Goal: Answer question/provide support

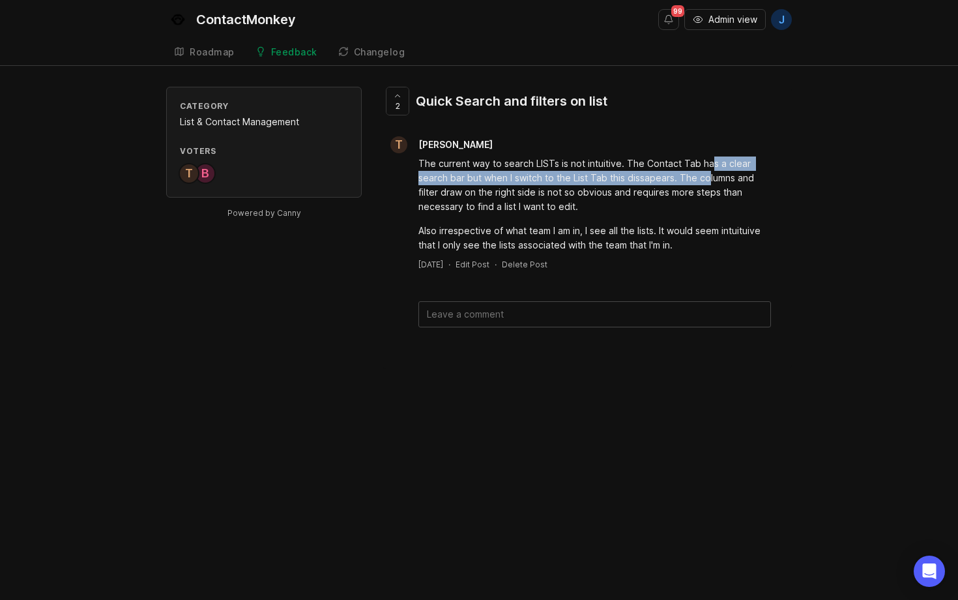
drag, startPoint x: 710, startPoint y: 171, endPoint x: 673, endPoint y: 171, distance: 37.2
click at [710, 169] on div "The current way to search LISTs is not intuitive. The Contact Tab has a clear s…" at bounding box center [595, 184] width 353 height 57
drag, startPoint x: 655, startPoint y: 162, endPoint x: 670, endPoint y: 201, distance: 41.9
click at [671, 201] on div "The current way to search LISTs is not intuitive. The Contact Tab has a clear s…" at bounding box center [595, 184] width 353 height 57
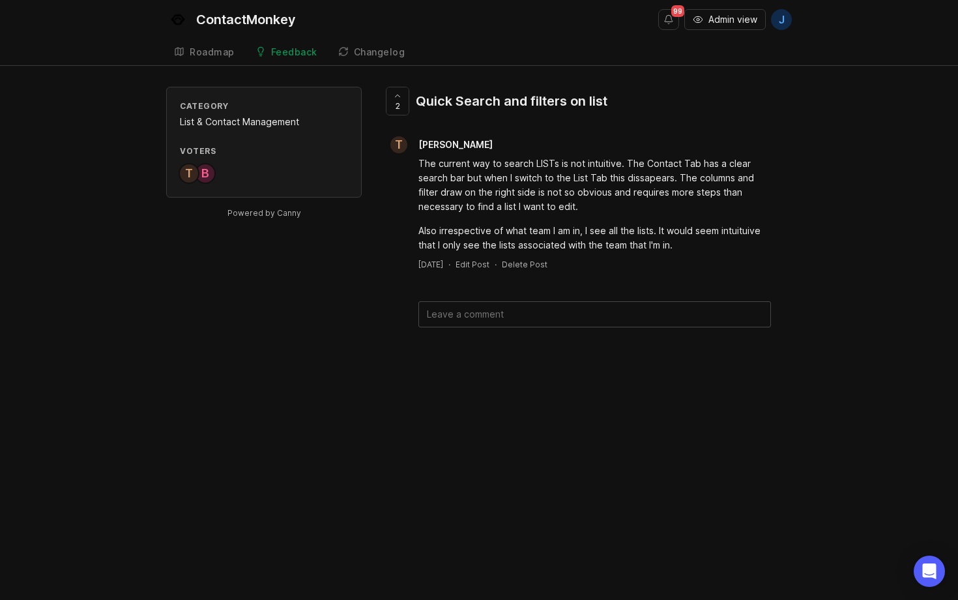
click at [670, 201] on div "The current way to search LISTs is not intuitive. The Contact Tab has a clear s…" at bounding box center [595, 184] width 353 height 57
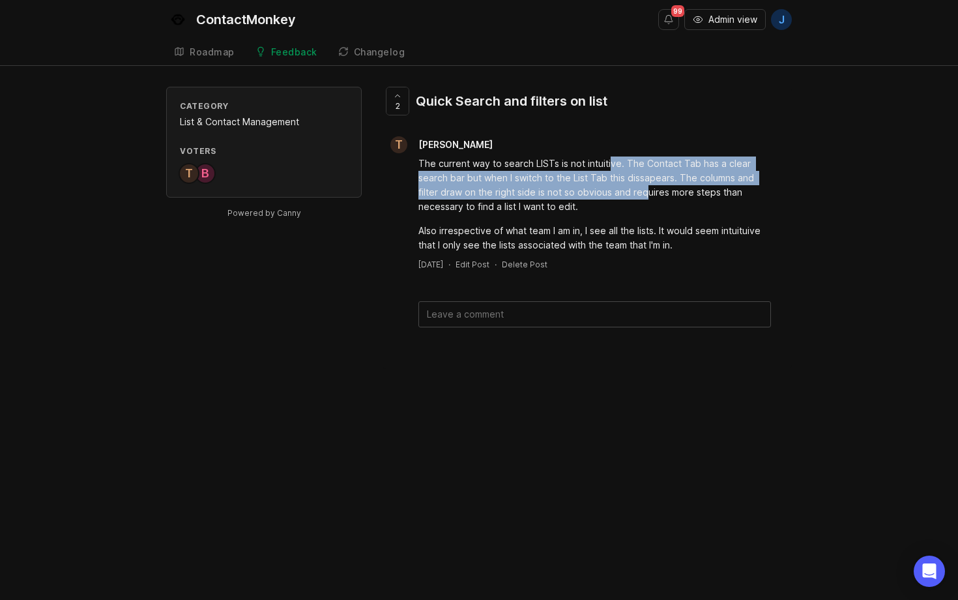
drag, startPoint x: 641, startPoint y: 192, endPoint x: 602, endPoint y: 155, distance: 54.0
click at [602, 155] on div "The current way to search LISTs is not intuitive. The Contact Tab has a clear s…" at bounding box center [587, 202] width 409 height 99
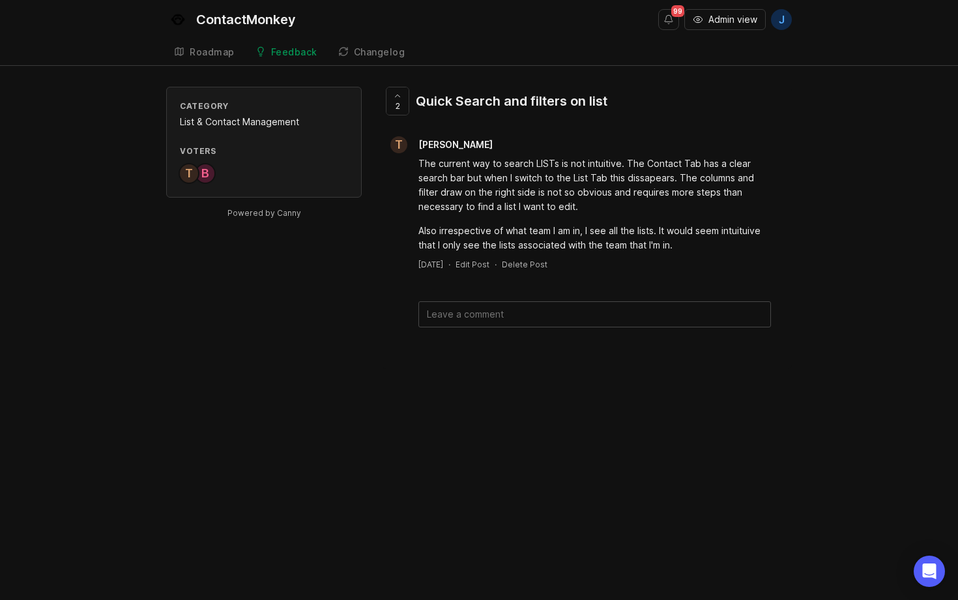
drag, startPoint x: 595, startPoint y: 155, endPoint x: 579, endPoint y: 156, distance: 15.7
click at [587, 156] on div "The current way to search LISTs is not intuitive. The Contact Tab has a clear s…" at bounding box center [587, 202] width 409 height 99
click at [624, 222] on div "The current way to search LISTs is not intuitive. The Contact Tab has a clear s…" at bounding box center [595, 204] width 353 height 96
drag, startPoint x: 623, startPoint y: 219, endPoint x: 617, endPoint y: 225, distance: 8.3
click at [622, 220] on div "The current way to search LISTs is not intuitive. The Contact Tab has a clear s…" at bounding box center [595, 204] width 353 height 96
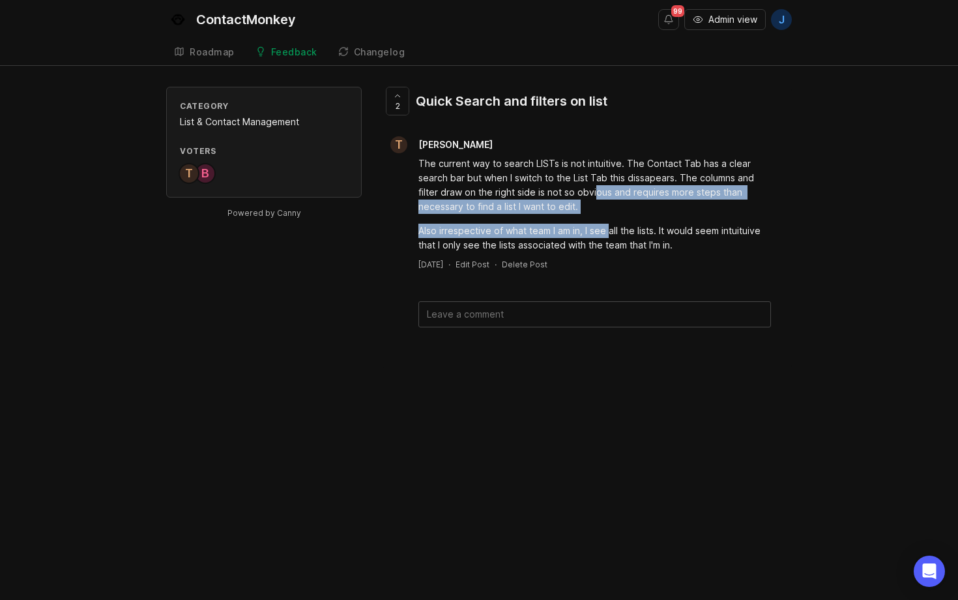
click at [597, 187] on div "The current way to search LISTs is not intuitive. The Contact Tab has a clear s…" at bounding box center [595, 204] width 353 height 96
drag, startPoint x: 595, startPoint y: 186, endPoint x: 569, endPoint y: 179, distance: 26.3
click at [602, 208] on div "The current way to search LISTs is not intuitive. The Contact Tab has a clear s…" at bounding box center [595, 184] width 353 height 57
click at [603, 208] on div "The current way to search LISTs is not intuitive. The Contact Tab has a clear s…" at bounding box center [595, 184] width 353 height 57
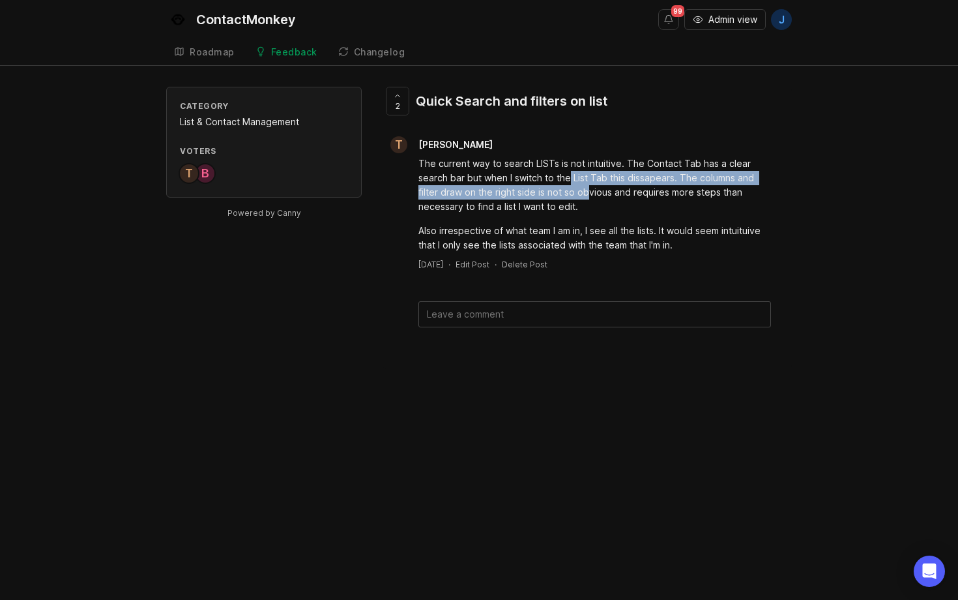
click at [569, 179] on div "The current way to search LISTs is not intuitive. The Contact Tab has a clear s…" at bounding box center [595, 184] width 353 height 57
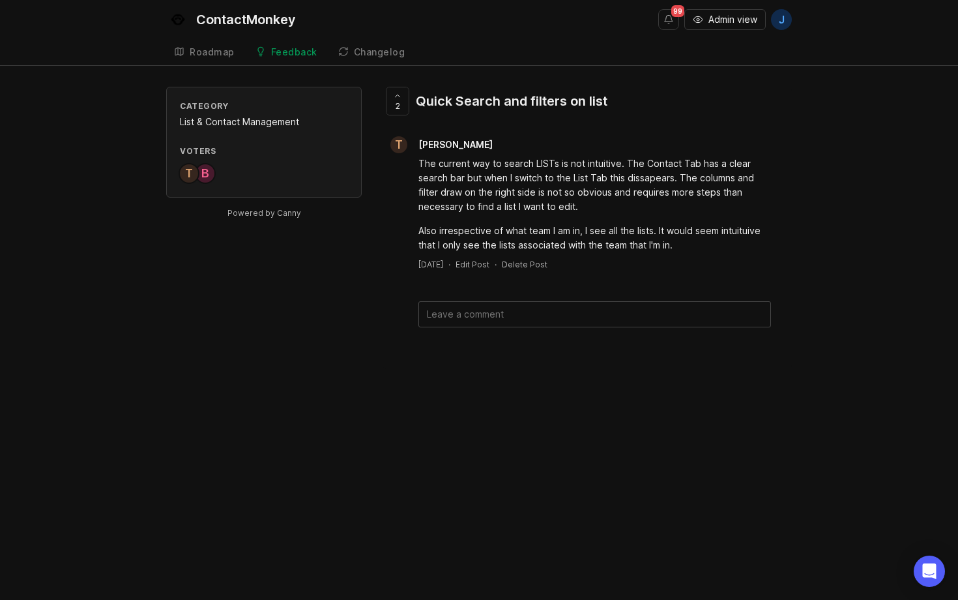
drag, startPoint x: 563, startPoint y: 171, endPoint x: 607, endPoint y: 207, distance: 56.9
click at [607, 207] on div "The current way to search LISTs is not intuitive. The Contact Tab has a clear s…" at bounding box center [595, 184] width 353 height 57
click at [605, 204] on div "The current way to search LISTs is not intuitive. The Contact Tab has a clear s…" at bounding box center [595, 184] width 353 height 57
click at [557, 168] on div "The current way to search LISTs is not intuitive. The Contact Tab has a clear s…" at bounding box center [595, 184] width 353 height 57
click at [554, 171] on div "The current way to search LISTs is not intuitive. The Contact Tab has a clear s…" at bounding box center [595, 184] width 353 height 57
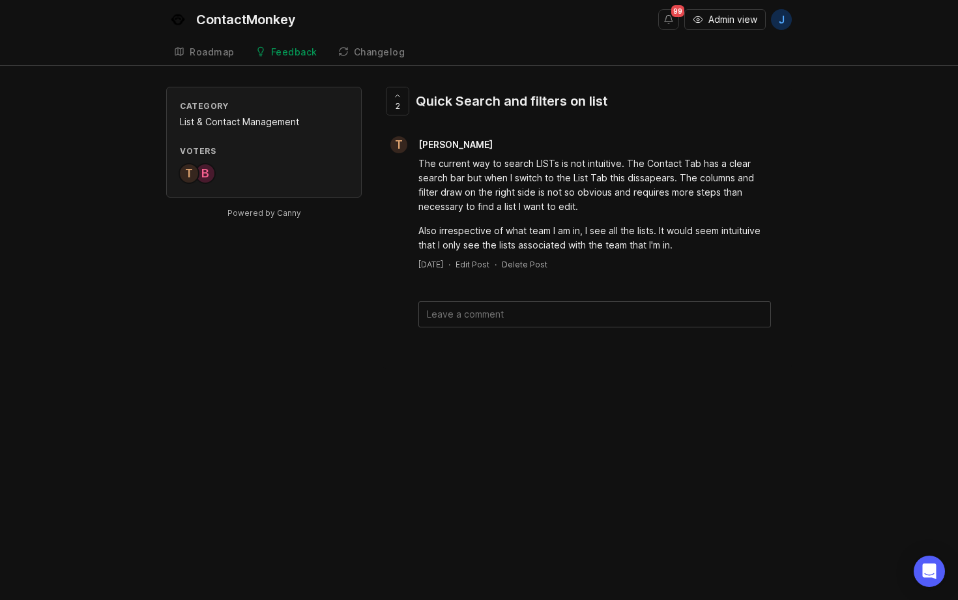
click at [615, 211] on div "The current way to search LISTs is not intuitive. The Contact Tab has a clear s…" at bounding box center [595, 184] width 353 height 57
click at [610, 205] on div "The current way to search LISTs is not intuitive. The Contact Tab has a clear s…" at bounding box center [595, 184] width 353 height 57
drag, startPoint x: 596, startPoint y: 194, endPoint x: 585, endPoint y: 178, distance: 19.7
click at [585, 178] on div "The current way to search LISTs is not intuitive. The Contact Tab has a clear s…" at bounding box center [595, 184] width 353 height 57
drag, startPoint x: 585, startPoint y: 178, endPoint x: 569, endPoint y: 163, distance: 22.1
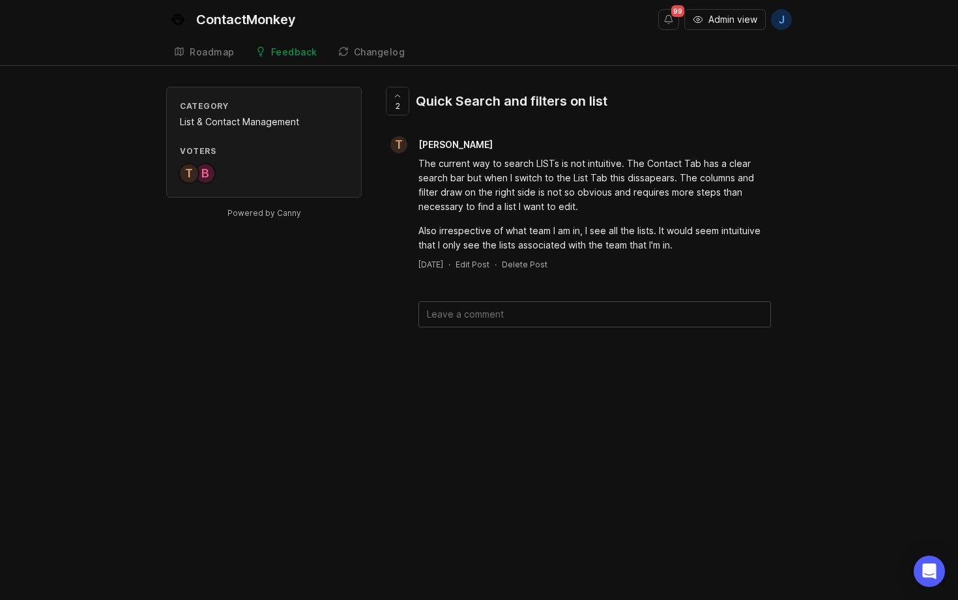
click at [581, 173] on div "The current way to search LISTs is not intuitive. The Contact Tab has a clear s…" at bounding box center [595, 184] width 353 height 57
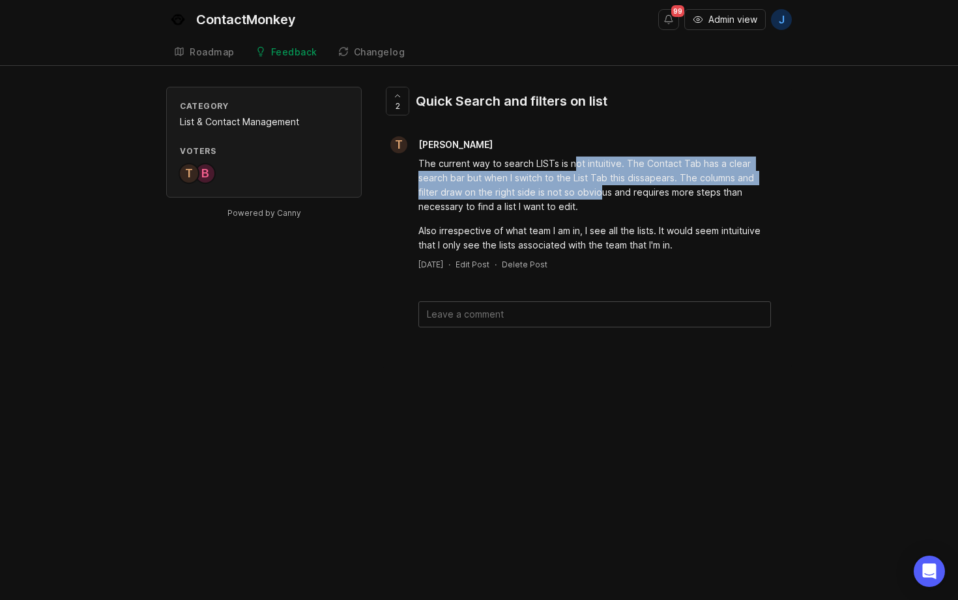
drag, startPoint x: 574, startPoint y: 168, endPoint x: 602, endPoint y: 196, distance: 39.6
click at [602, 197] on div "The current way to search LISTs is not intuitive. The Contact Tab has a clear s…" at bounding box center [595, 184] width 353 height 57
click at [602, 196] on div "The current way to search LISTs is not intuitive. The Contact Tab has a clear s…" at bounding box center [595, 184] width 353 height 57
drag, startPoint x: 603, startPoint y: 207, endPoint x: 572, endPoint y: 181, distance: 40.7
click at [572, 181] on div "The current way to search LISTs is not intuitive. The Contact Tab has a clear s…" at bounding box center [595, 184] width 353 height 57
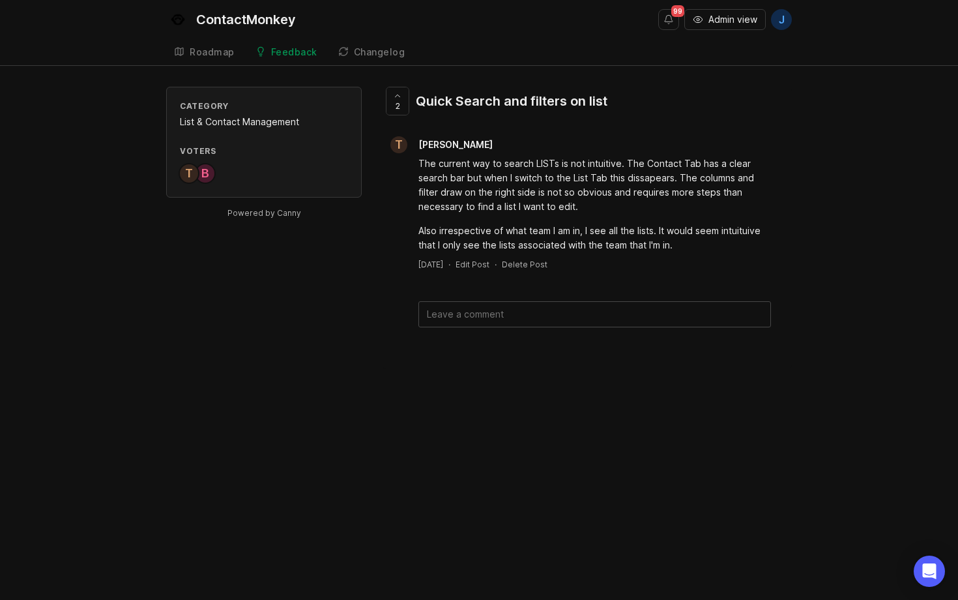
drag, startPoint x: 572, startPoint y: 181, endPoint x: 557, endPoint y: 171, distance: 18.3
click at [560, 174] on div "The current way to search LISTs is not intuitive. The Contact Tab has a clear s…" at bounding box center [595, 184] width 353 height 57
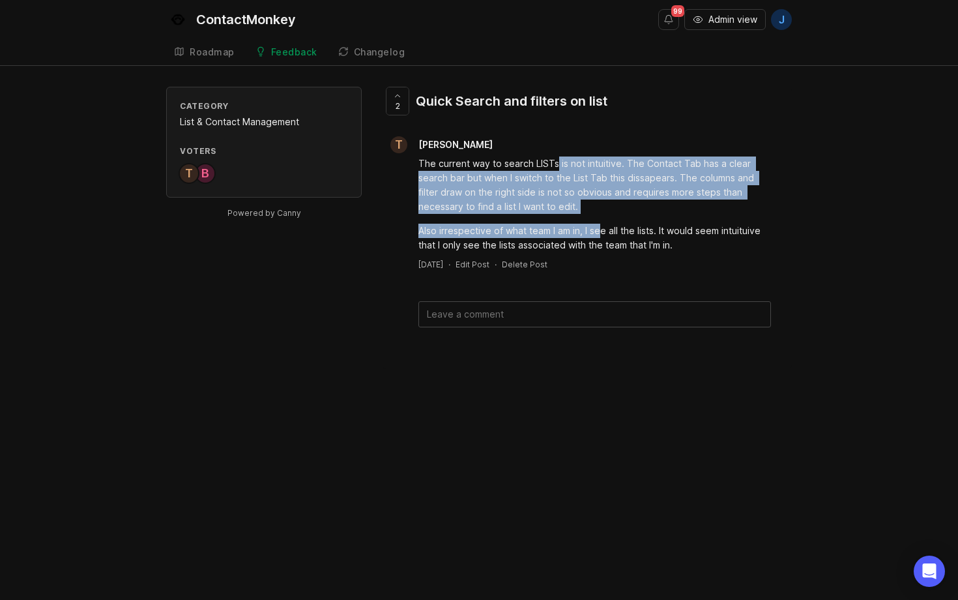
drag, startPoint x: 556, startPoint y: 169, endPoint x: 609, endPoint y: 231, distance: 81.9
click at [602, 232] on div "The current way to search LISTs is not intuitive. The Contact Tab has a clear s…" at bounding box center [595, 204] width 353 height 96
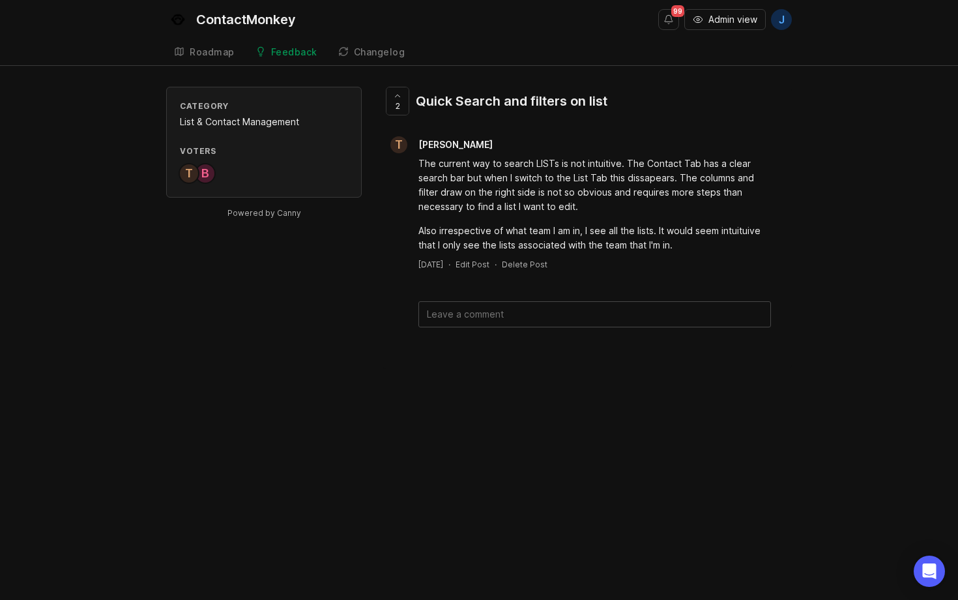
click at [610, 231] on div "Also irrespective of what team I am in, I see all the lists. It would seem intu…" at bounding box center [595, 238] width 353 height 29
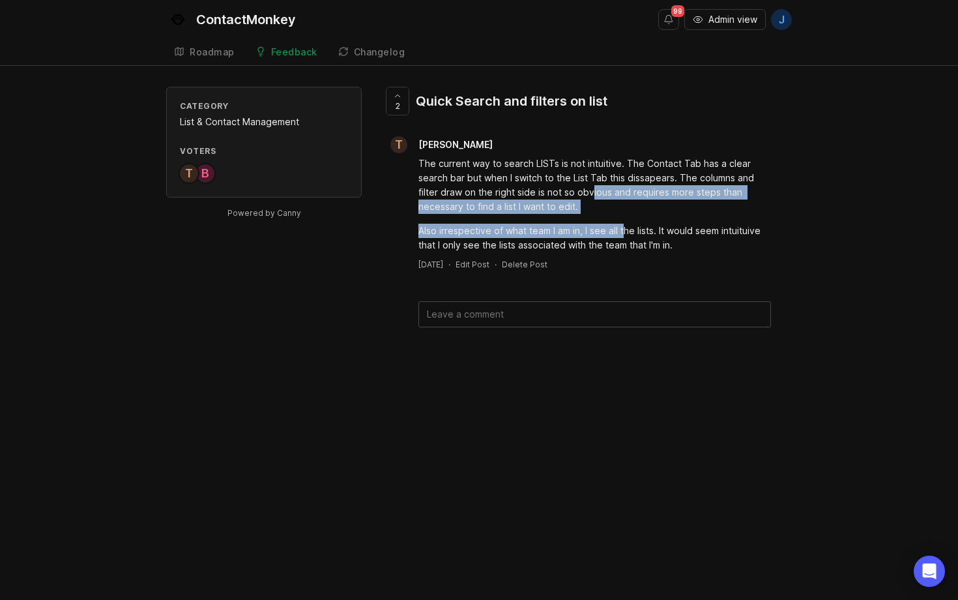
drag, startPoint x: 623, startPoint y: 237, endPoint x: 578, endPoint y: 184, distance: 69.0
click at [582, 186] on div "The current way to search LISTs is not intuitive. The Contact Tab has a clear s…" at bounding box center [595, 204] width 353 height 96
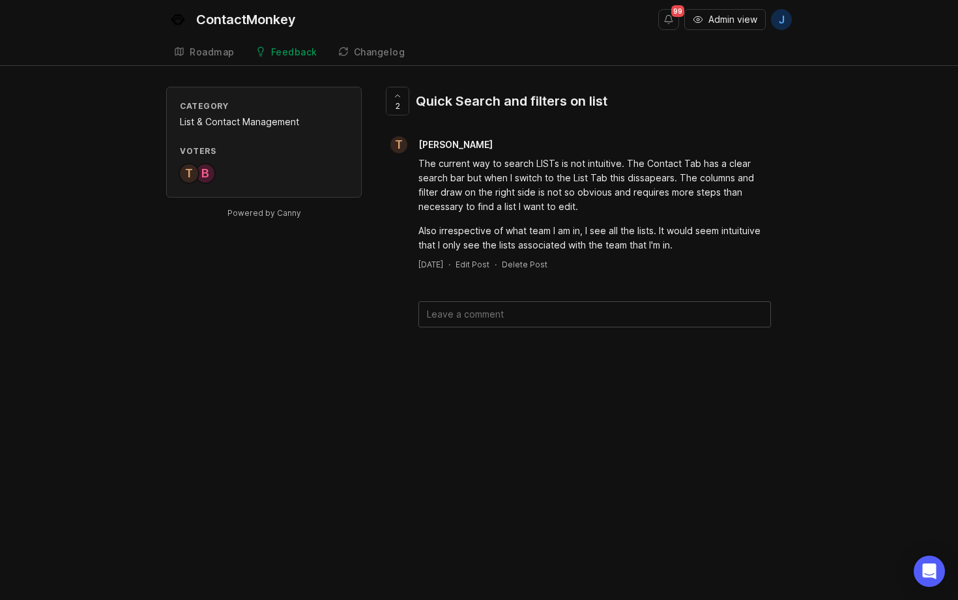
drag, startPoint x: 578, startPoint y: 183, endPoint x: 567, endPoint y: 168, distance: 18.6
click at [576, 181] on div "The current way to search LISTs is not intuitive. The Contact Tab has a clear s…" at bounding box center [595, 184] width 353 height 57
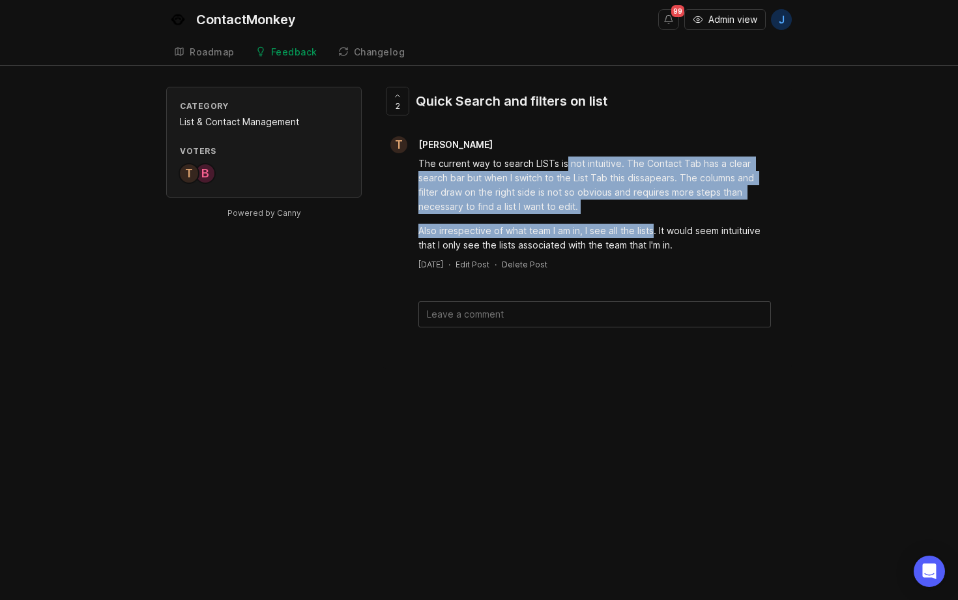
drag, startPoint x: 567, startPoint y: 169, endPoint x: 653, endPoint y: 233, distance: 107.7
click at [653, 233] on div "The current way to search LISTs is not intuitive. The Contact Tab has a clear s…" at bounding box center [595, 204] width 353 height 96
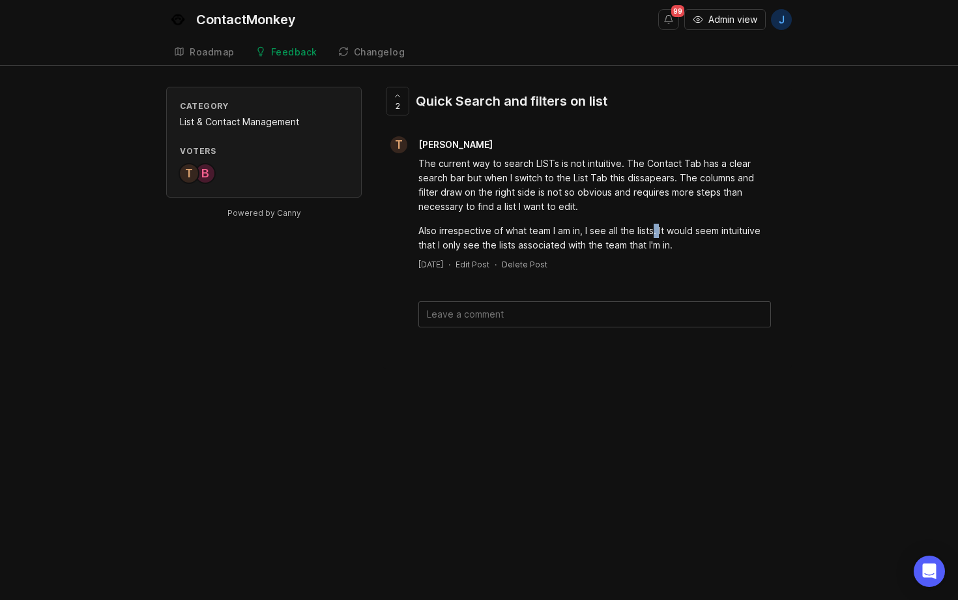
drag, startPoint x: 653, startPoint y: 233, endPoint x: 675, endPoint y: 243, distance: 23.9
click at [669, 240] on div "Also irrespective of what team I am in, I see all the lists. It would seem intu…" at bounding box center [595, 238] width 353 height 29
drag, startPoint x: 606, startPoint y: 215, endPoint x: 570, endPoint y: 180, distance: 49.8
click at [574, 182] on div "The current way to search LISTs is not intuitive. The Contact Tab has a clear s…" at bounding box center [595, 204] width 353 height 96
drag, startPoint x: 566, startPoint y: 179, endPoint x: 541, endPoint y: 162, distance: 30.6
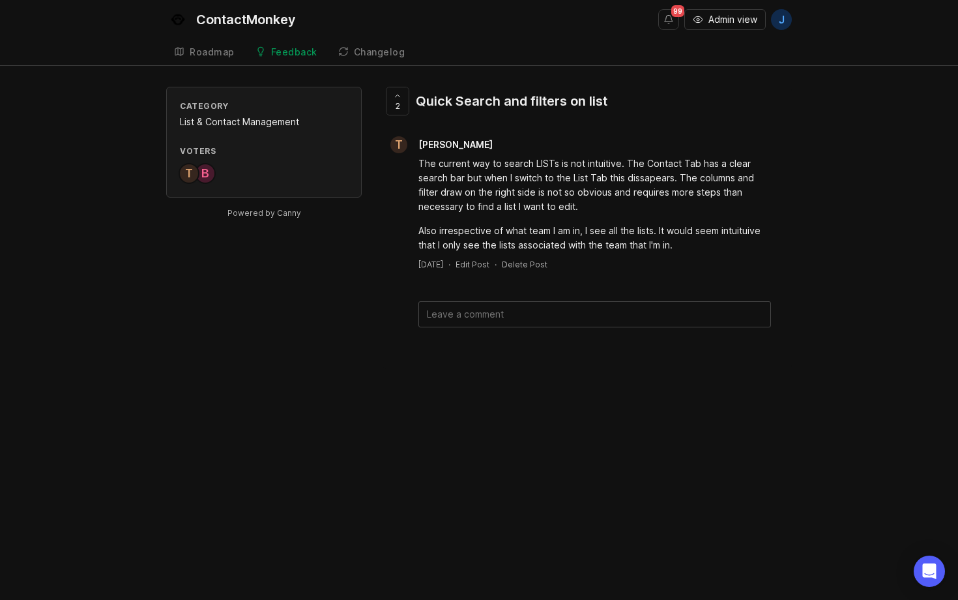
click at [559, 172] on div "The current way to search LISTs is not intuitive. The Contact Tab has a clear s…" at bounding box center [595, 184] width 353 height 57
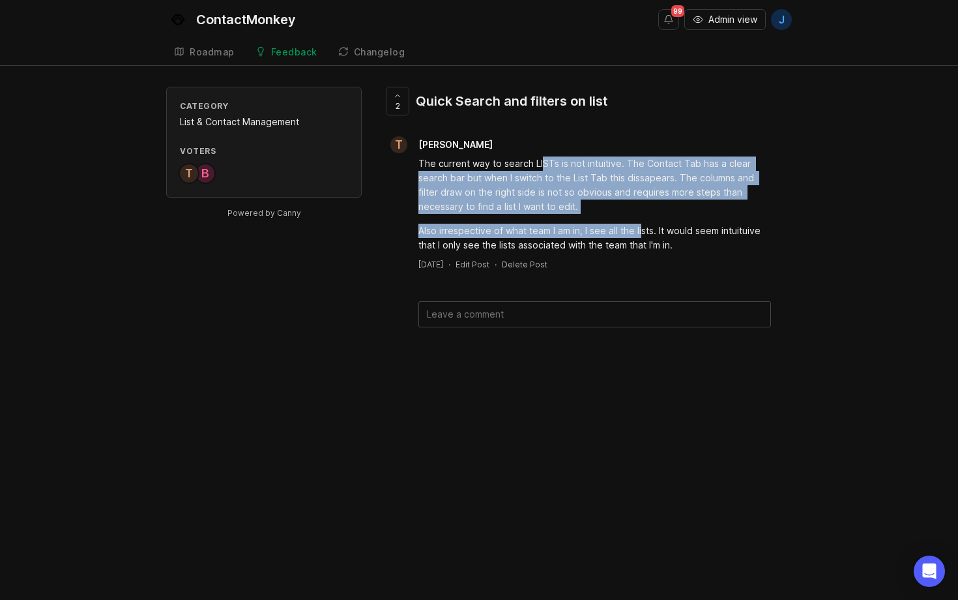
drag, startPoint x: 541, startPoint y: 162, endPoint x: 645, endPoint y: 228, distance: 123.7
click at [645, 229] on div "The current way to search LISTs is not intuitive. The Contact Tab has a clear s…" at bounding box center [595, 204] width 353 height 96
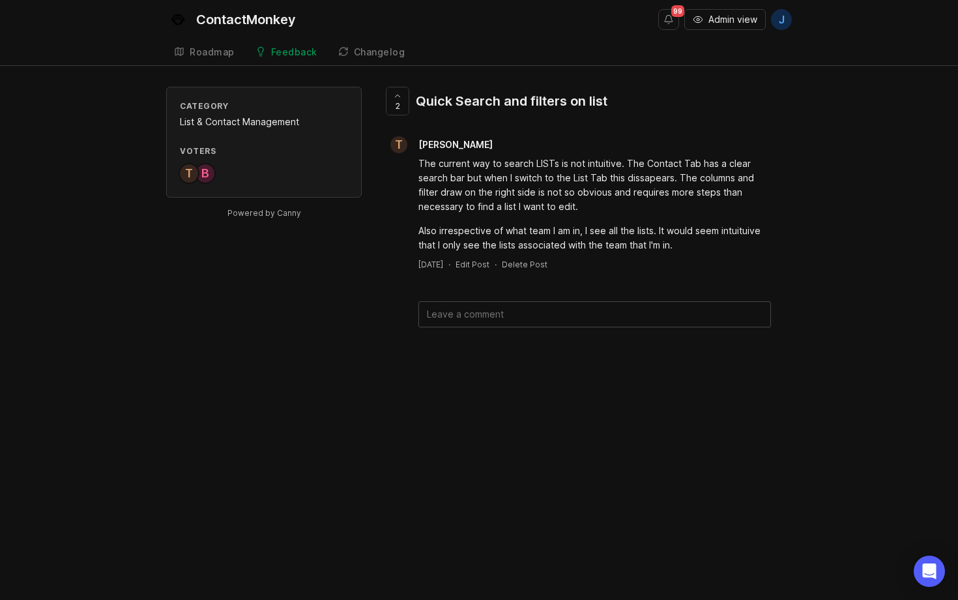
drag, startPoint x: 645, startPoint y: 228, endPoint x: 660, endPoint y: 235, distance: 16.4
click at [649, 231] on div "Also irrespective of what team I am in, I see all the lists. It would seem intu…" at bounding box center [595, 238] width 353 height 29
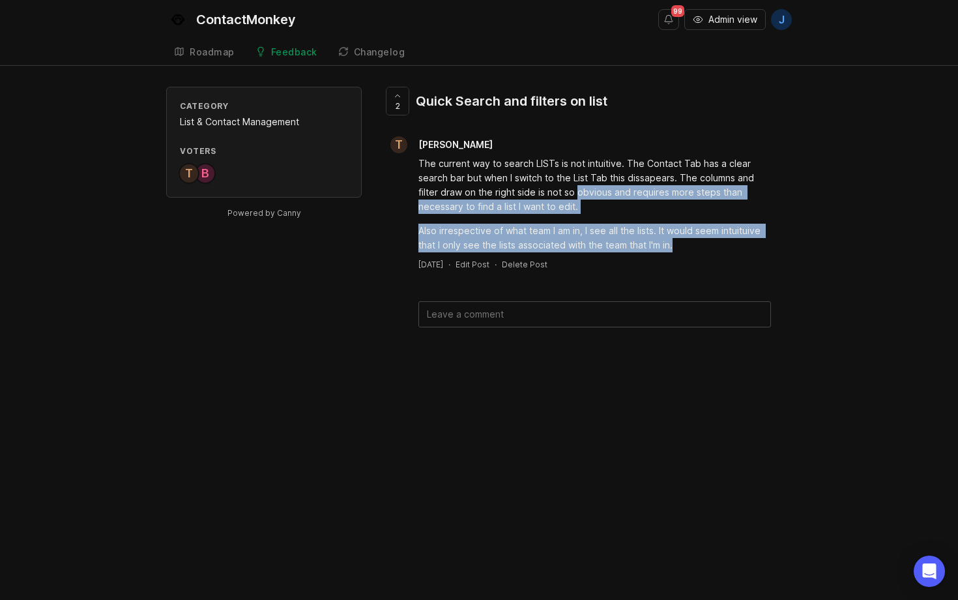
drag, startPoint x: 674, startPoint y: 240, endPoint x: 578, endPoint y: 192, distance: 106.7
click at [578, 192] on div "The current way to search LISTs is not intuitive. The Contact Tab has a clear s…" at bounding box center [595, 204] width 353 height 96
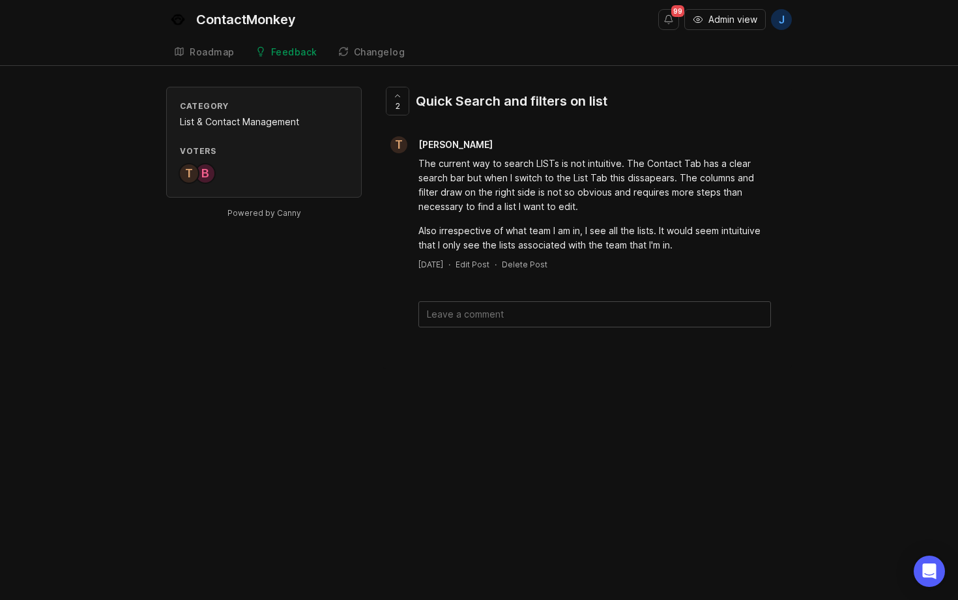
click at [577, 192] on div "The current way to search LISTs is not intuitive. The Contact Tab has a clear s…" at bounding box center [595, 184] width 353 height 57
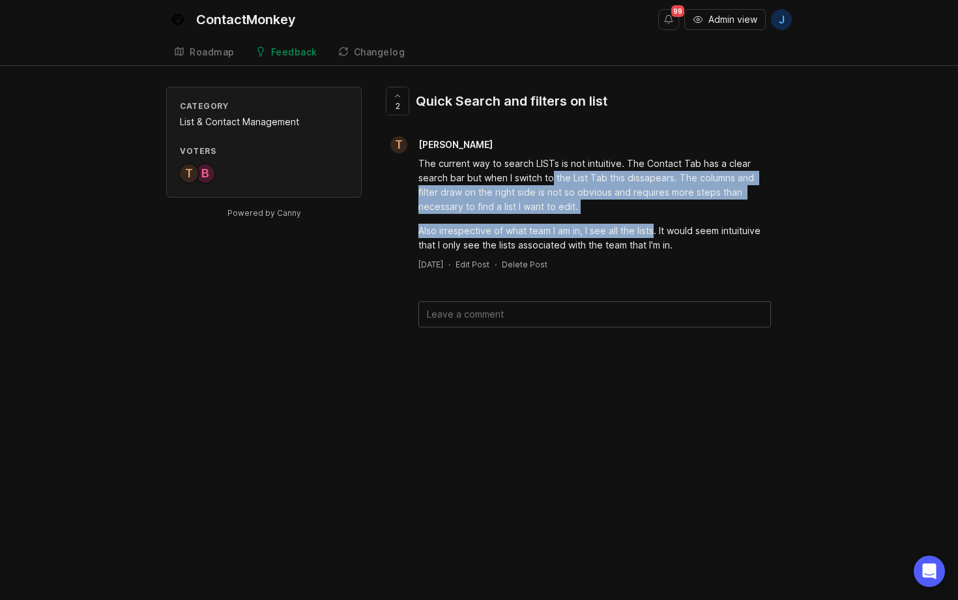
drag, startPoint x: 552, startPoint y: 175, endPoint x: 656, endPoint y: 235, distance: 119.8
click at [656, 235] on div "The current way to search LISTs is not intuitive. The Contact Tab has a clear s…" at bounding box center [595, 204] width 353 height 96
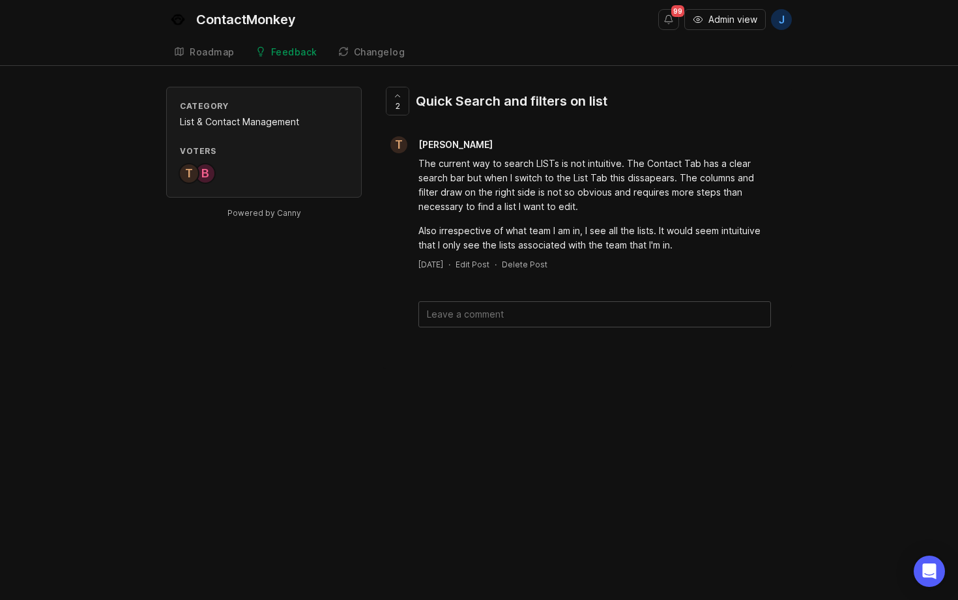
click at [661, 241] on div "Also irrespective of what team I am in, I see all the lists. It would seem intu…" at bounding box center [595, 238] width 353 height 29
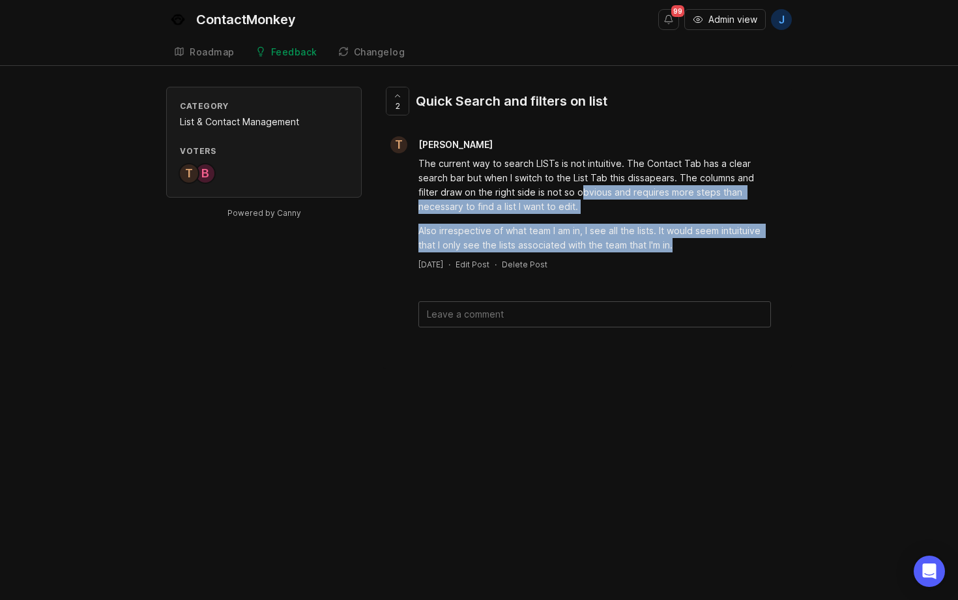
drag, startPoint x: 687, startPoint y: 246, endPoint x: 570, endPoint y: 185, distance: 132.4
click at [581, 195] on div "The current way to search LISTs is not intuitive. The Contact Tab has a clear s…" at bounding box center [595, 204] width 353 height 96
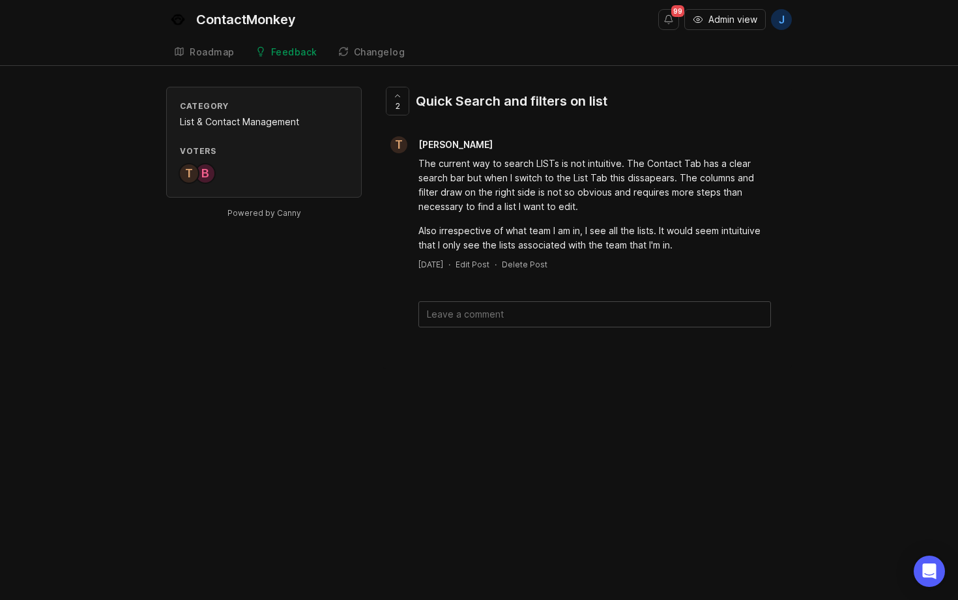
drag, startPoint x: 570, startPoint y: 185, endPoint x: 545, endPoint y: 167, distance: 30.8
click at [565, 181] on div "The current way to search LISTs is not intuitive. The Contact Tab has a clear s…" at bounding box center [595, 184] width 353 height 57
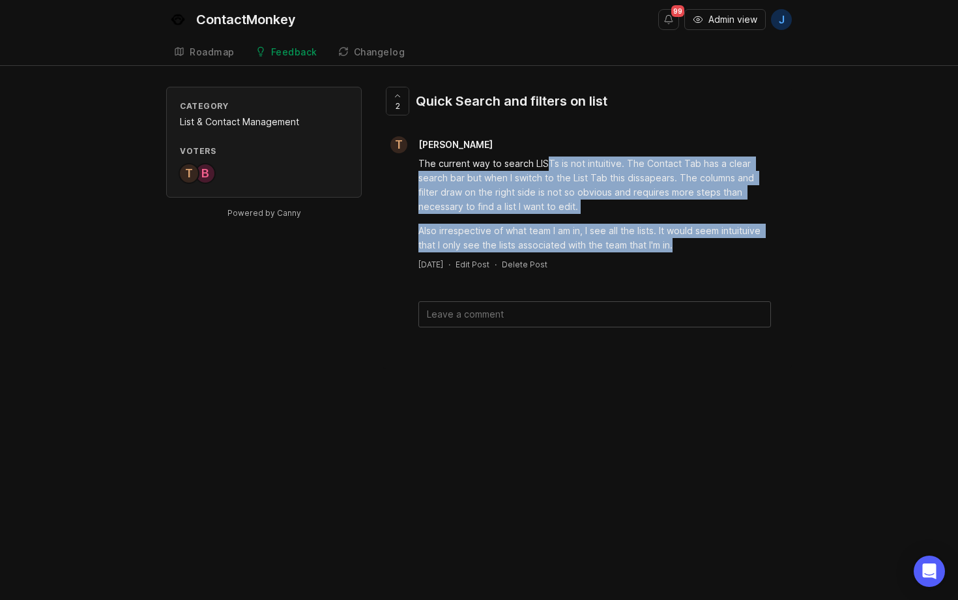
drag, startPoint x: 545, startPoint y: 167, endPoint x: 678, endPoint y: 237, distance: 150.5
click at [682, 242] on div "The current way to search LISTs is not intuitive. The Contact Tab has a clear s…" at bounding box center [595, 204] width 353 height 96
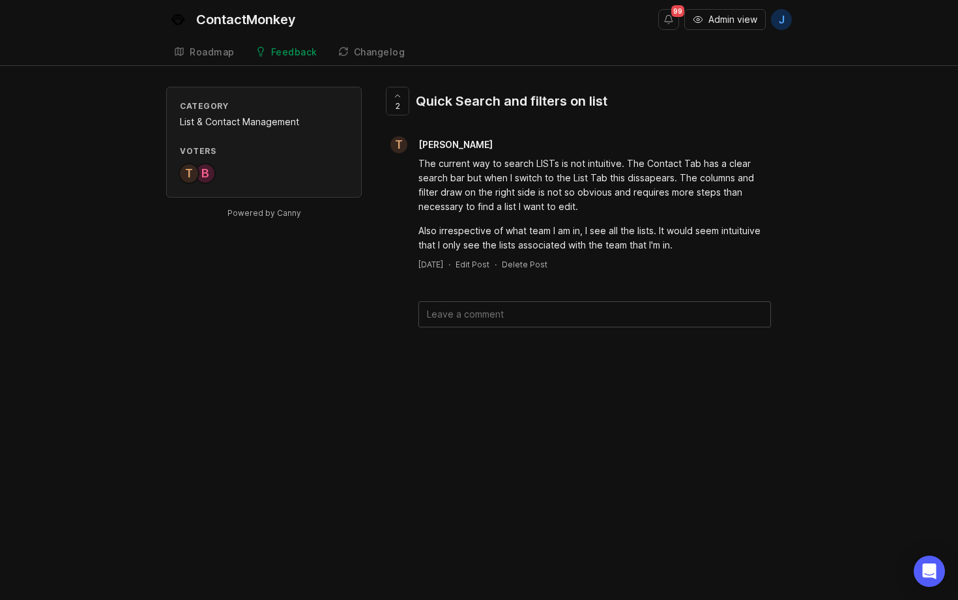
click at [675, 236] on div "Also irrespective of what team I am in, I see all the lists. It would seem intu…" at bounding box center [595, 238] width 353 height 29
drag, startPoint x: 685, startPoint y: 258, endPoint x: 587, endPoint y: 199, distance: 114.6
click at [591, 200] on div "T [PERSON_NAME] The current way to search LISTs is not intuitive. The Contact T…" at bounding box center [587, 203] width 409 height 134
click at [586, 198] on div "The current way to search LISTs is not intuitive. The Contact Tab has a clear s…" at bounding box center [595, 184] width 353 height 57
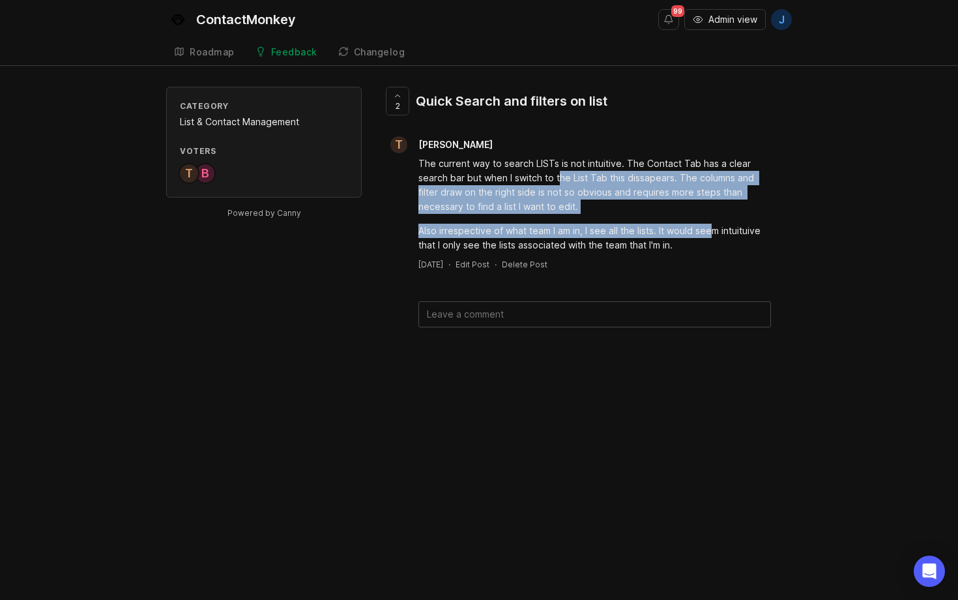
drag, startPoint x: 561, startPoint y: 175, endPoint x: 711, endPoint y: 231, distance: 159.9
click at [711, 232] on div "The current way to search LISTs is not intuitive. The Contact Tab has a clear s…" at bounding box center [595, 204] width 353 height 96
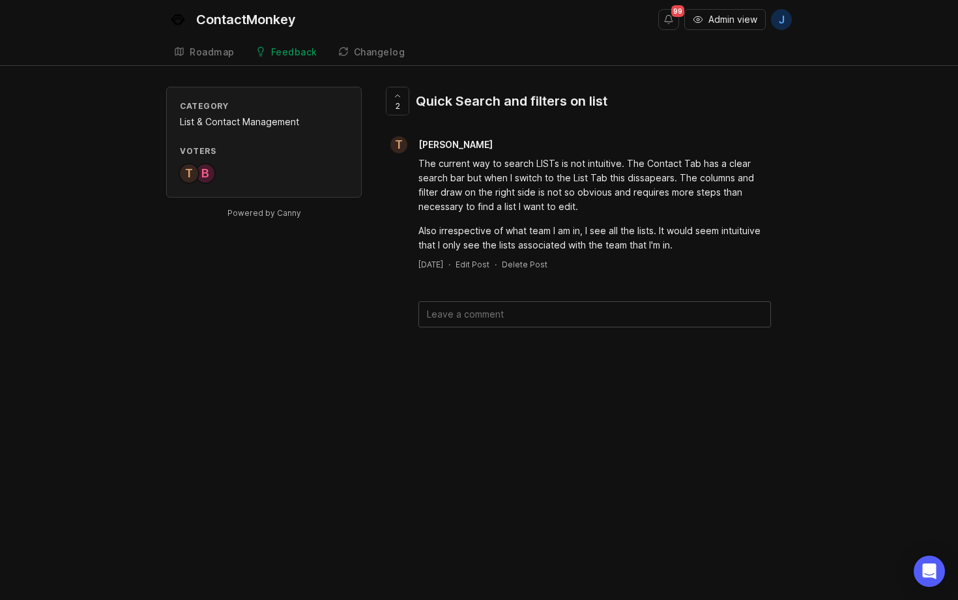
drag, startPoint x: 711, startPoint y: 232, endPoint x: 724, endPoint y: 245, distance: 18.4
click at [718, 240] on div "Also irrespective of what team I am in, I see all the lists. It would seem intu…" at bounding box center [595, 238] width 353 height 29
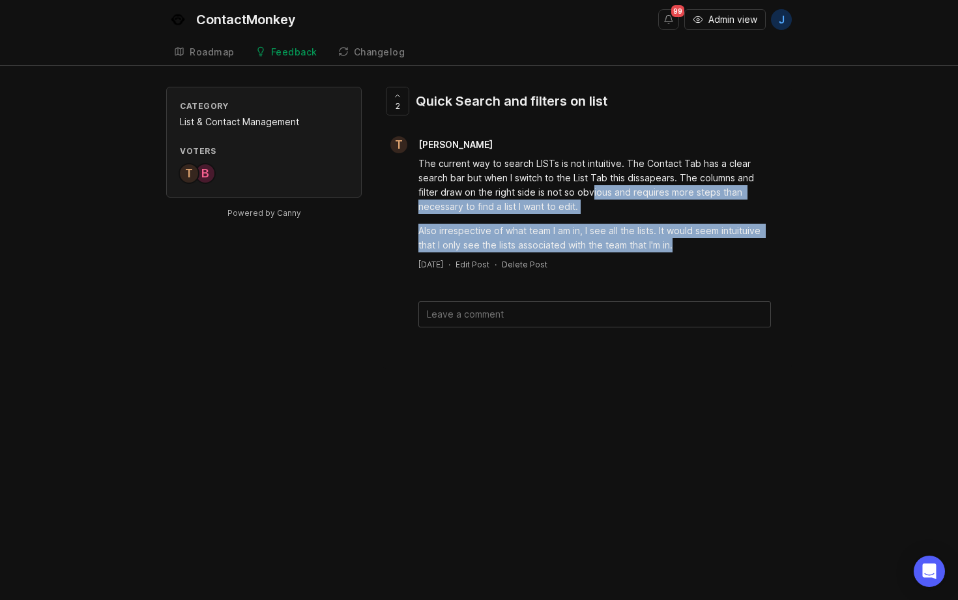
drag, startPoint x: 633, startPoint y: 216, endPoint x: 590, endPoint y: 188, distance: 51.7
click at [594, 190] on div "The current way to search LISTs is not intuitive. The Contact Tab has a clear s…" at bounding box center [595, 204] width 353 height 96
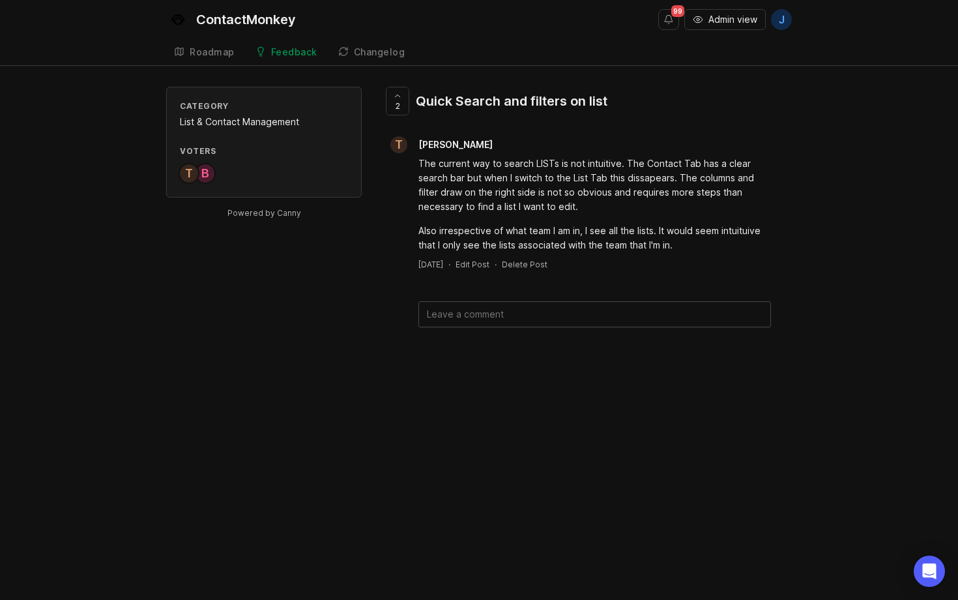
click at [589, 188] on div "The current way to search LISTs is not intuitive. The Contact Tab has a clear s…" at bounding box center [595, 184] width 353 height 57
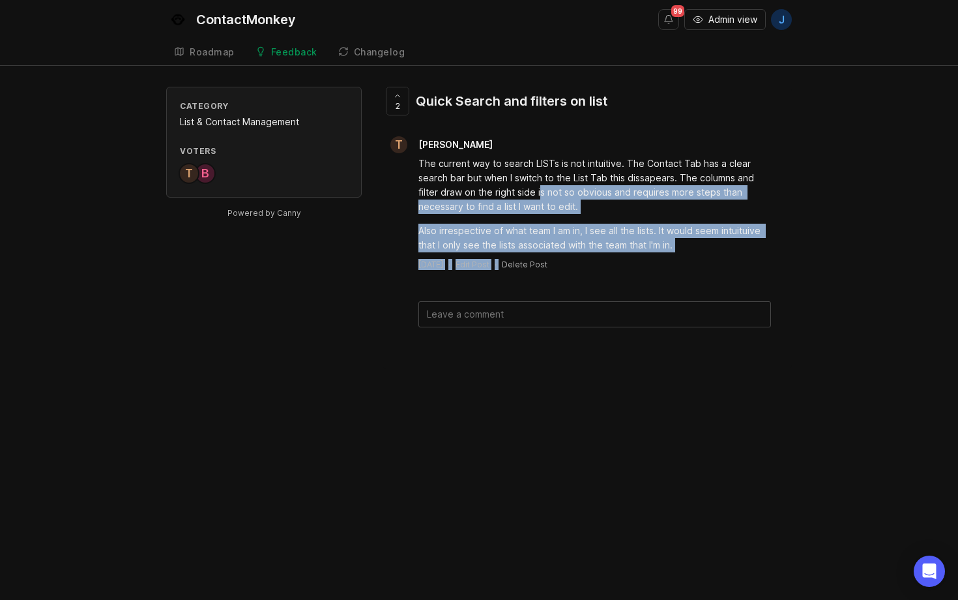
drag
click at [748, 265] on div "T [PERSON_NAME] The current way to search LISTs is not intuitive. The Contact T…" at bounding box center [587, 203] width 409 height 134
click at [719, 246] on div "Also irrespective of what team I am in, I see all the lists. It would seem intu…" at bounding box center [595, 238] width 353 height 29
click at [561, 198] on div "The current way to search LISTs is not intuitive. The Contact Tab has a clear s…" at bounding box center [595, 204] width 353 height 96
click at [558, 194] on div "The current way to search LISTs is not intuitive. The Contact Tab has a clear s…" at bounding box center [595, 184] width 353 height 57
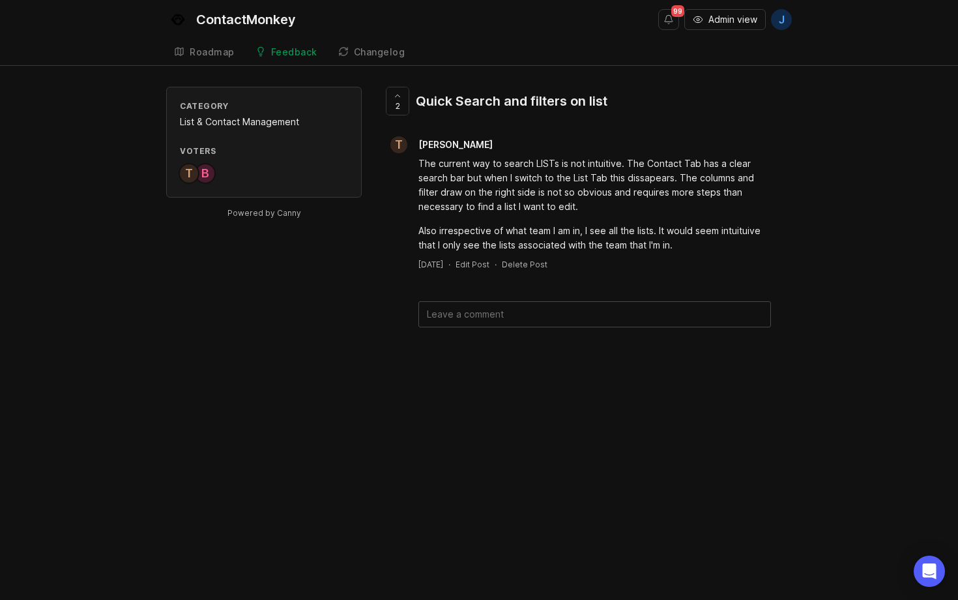
click at [704, 245] on div "The current way to search LISTs is not intuitive. The Contact Tab has a clear s…" at bounding box center [595, 204] width 353 height 96
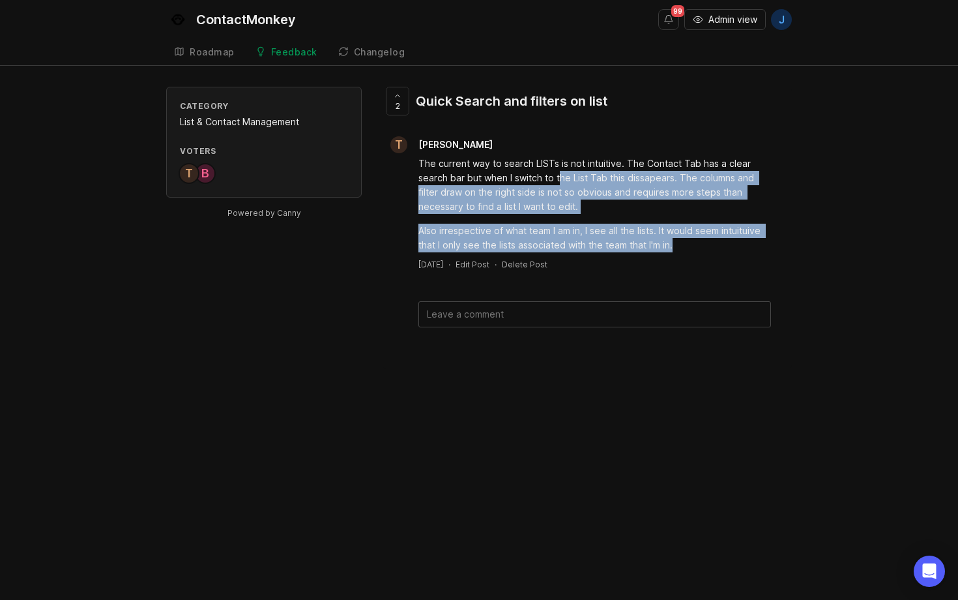
click at [556, 174] on div "The current way to search LISTs is not intuitive. The Contact Tab has a clear s…" at bounding box center [595, 204] width 353 height 96
click at [557, 174] on div "The current way to search LISTs is not intuitive. The Contact Tab has a clear s…" at bounding box center [595, 184] width 353 height 57
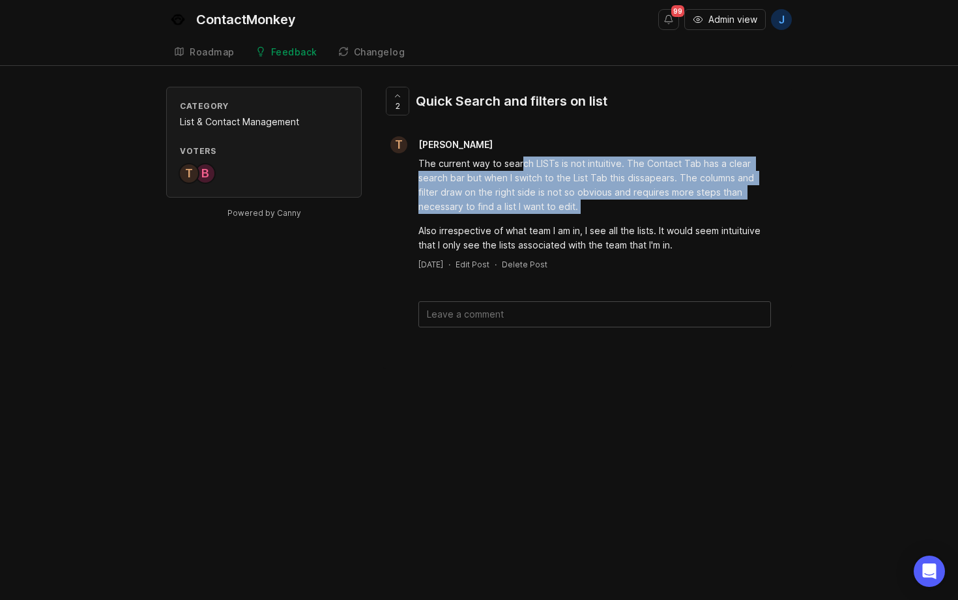
click at [694, 221] on div "The current way to search LISTs is not intuitive. The Contact Tab has a clear s…" at bounding box center [595, 204] width 353 height 96
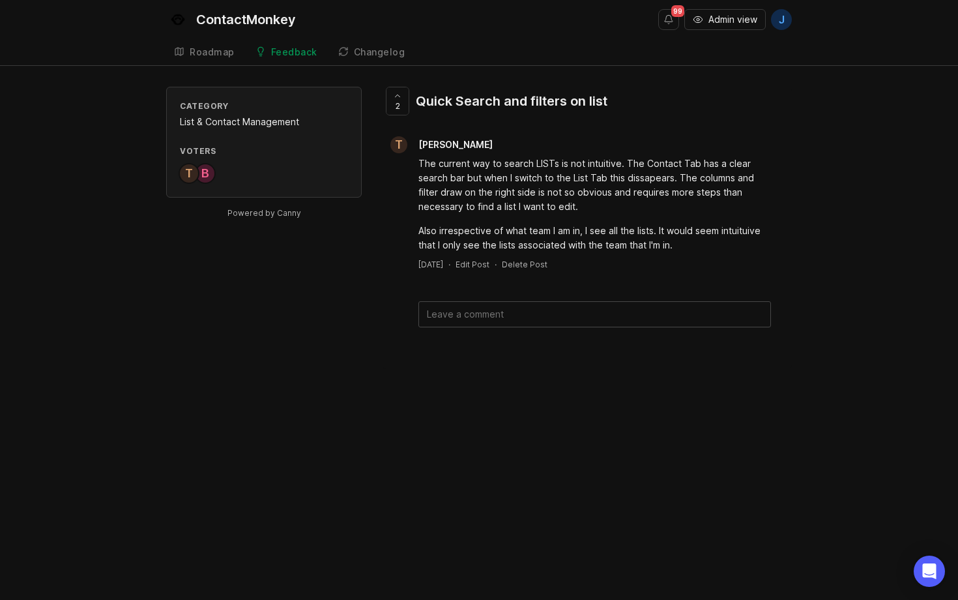
click at [695, 221] on div "The current way to search LISTs is not intuitive. The Contact Tab has a clear s…" at bounding box center [595, 204] width 353 height 96
click at [395, 96] on icon at bounding box center [397, 95] width 9 height 9
click at [438, 98] on div "Quick Search and filters on list" at bounding box center [512, 101] width 192 height 18
click at [399, 106] on span "3" at bounding box center [397, 105] width 5 height 11
click at [462, 98] on div "Quick Search and filters on list" at bounding box center [512, 101] width 192 height 18
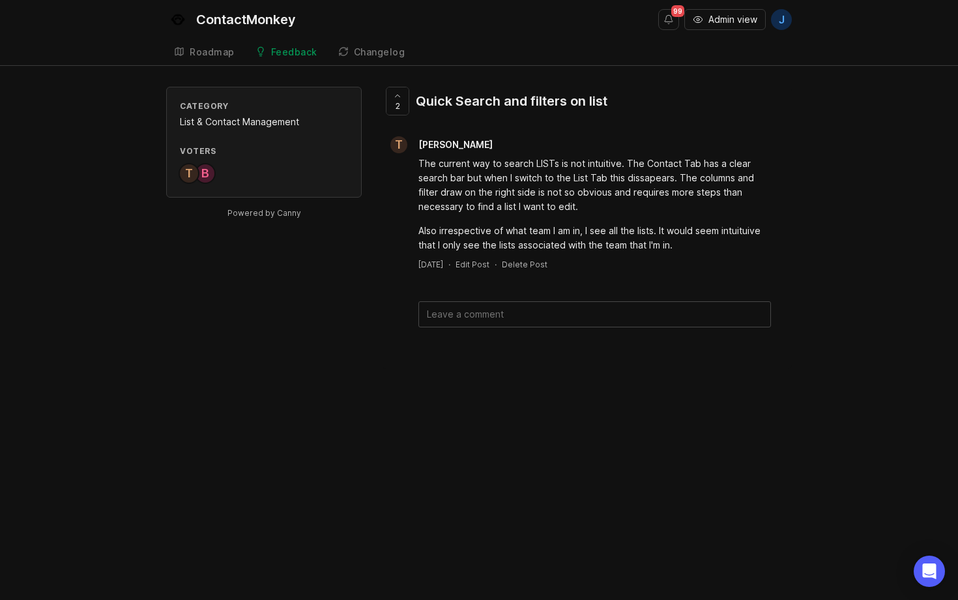
click at [216, 48] on div "Roadmap" at bounding box center [212, 52] width 45 height 9
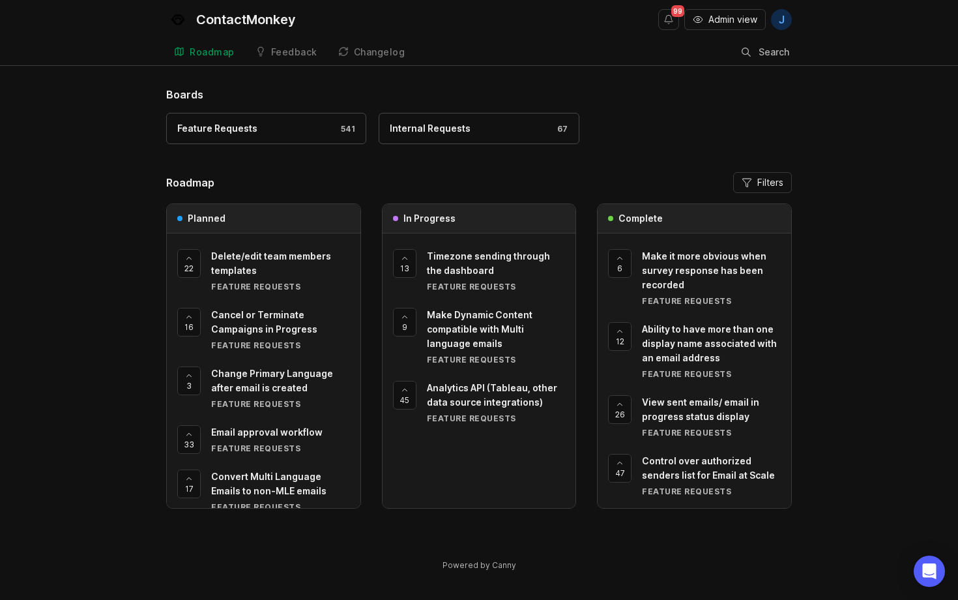
click at [749, 20] on span "Admin view" at bounding box center [733, 19] width 49 height 13
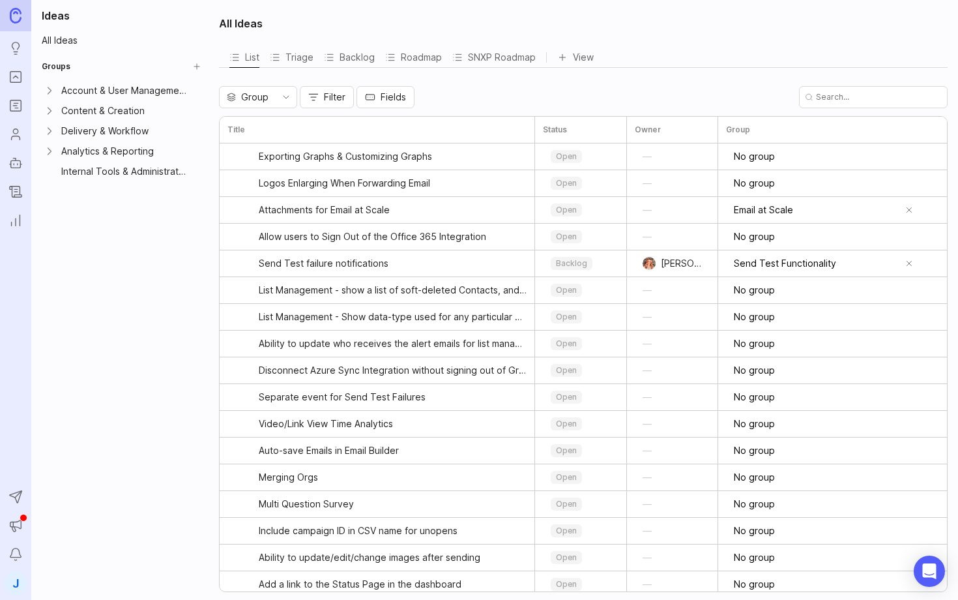
click at [15, 76] on icon "Portal" at bounding box center [15, 77] width 14 height 16
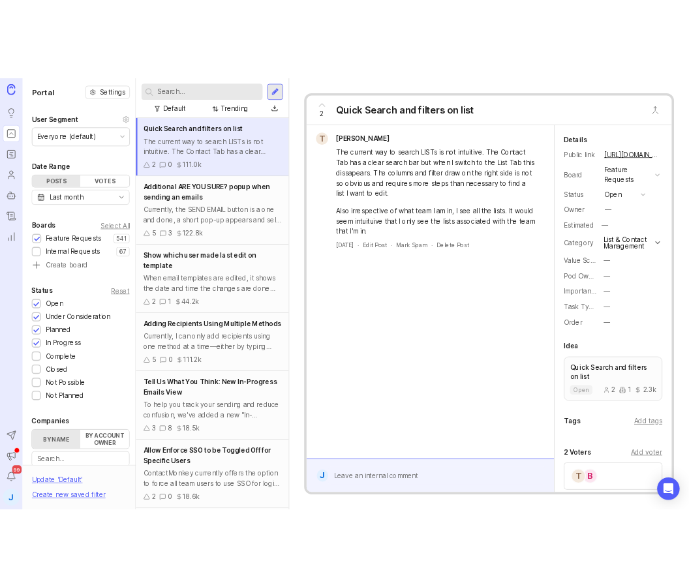
scroll to position [1, 0]
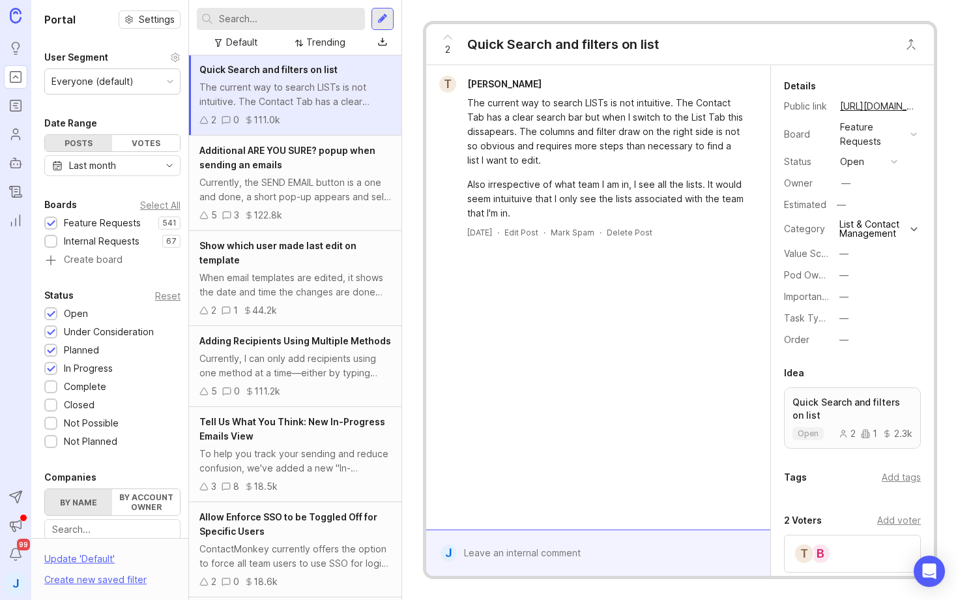
click at [316, 43] on div "Trending" at bounding box center [325, 42] width 39 height 14
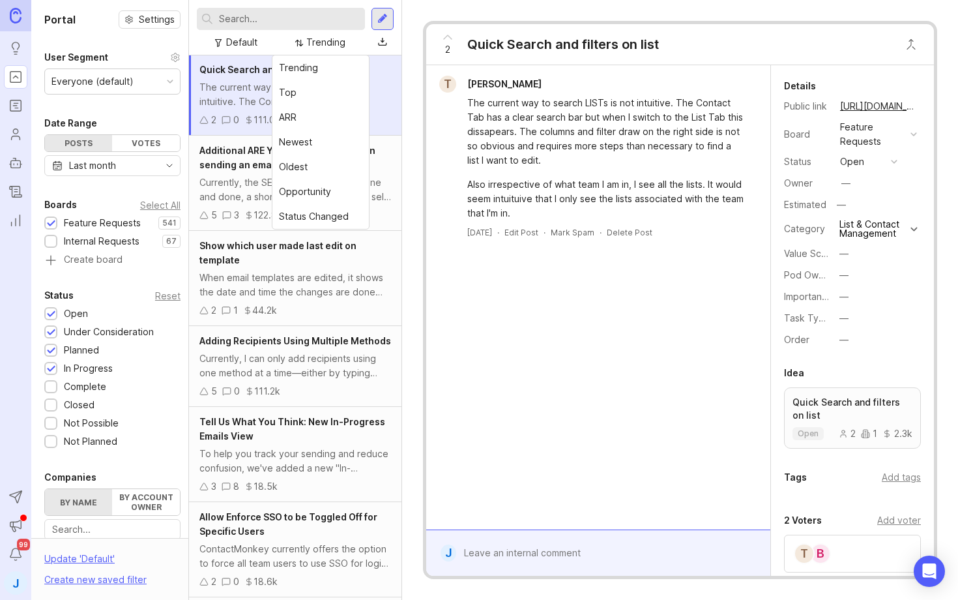
click at [324, 42] on div "Trending" at bounding box center [325, 42] width 39 height 14
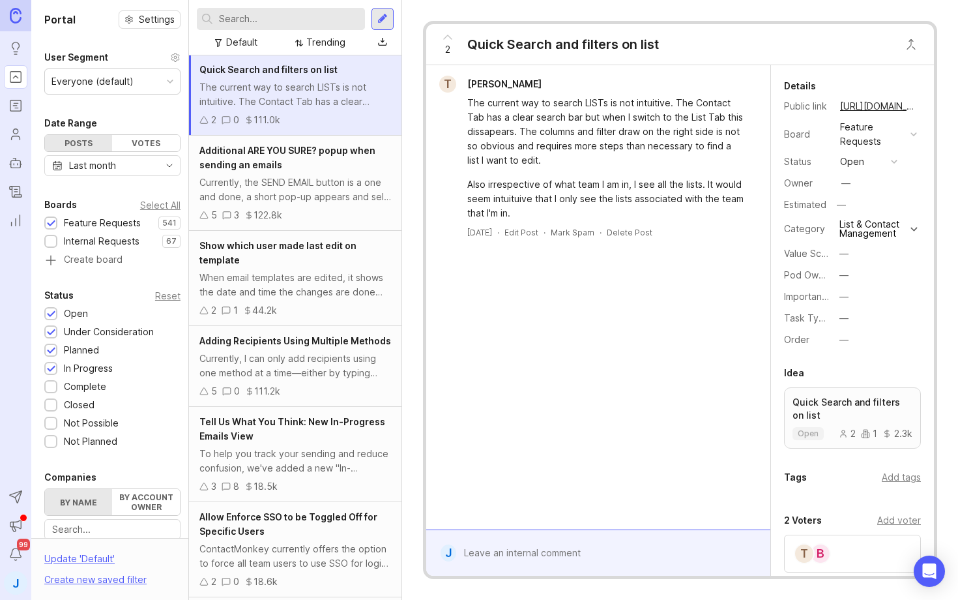
click at [323, 44] on div "Trending" at bounding box center [325, 42] width 39 height 14
click at [921, 103] on button "copy icon" at bounding box center [930, 106] width 18 height 18
